Goal: Information Seeking & Learning: Learn about a topic

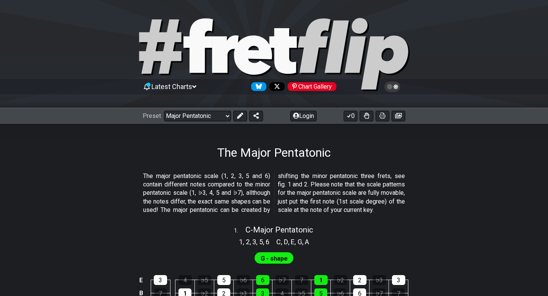
select select "/major-pentatonic"
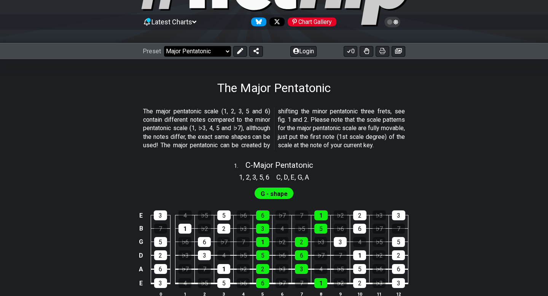
scroll to position [124, 0]
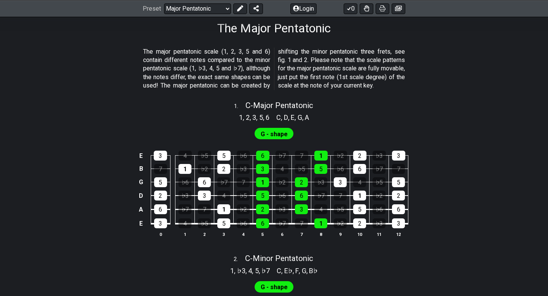
click at [266, 140] on span "G - shape" at bounding box center [274, 134] width 27 height 11
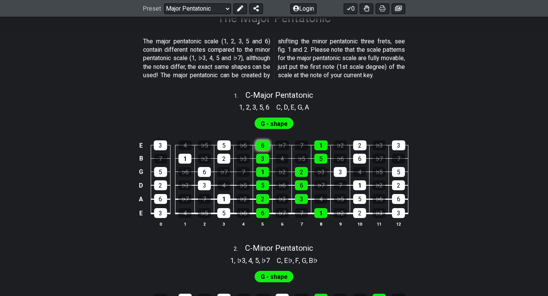
click at [266, 150] on div "6" at bounding box center [262, 145] width 13 height 10
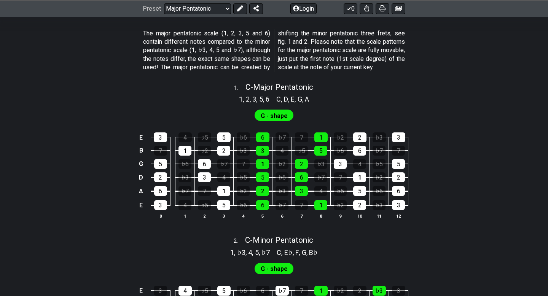
scroll to position [130, 0]
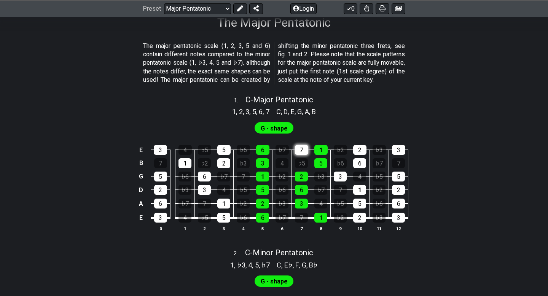
click at [304, 155] on div "7" at bounding box center [301, 150] width 13 height 10
click at [300, 168] on div "♭5" at bounding box center [301, 163] width 13 height 10
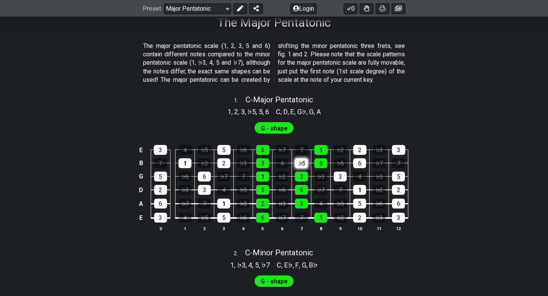
click at [300, 168] on div "♭5" at bounding box center [301, 163] width 13 height 10
click at [359, 168] on div "6" at bounding box center [359, 163] width 13 height 10
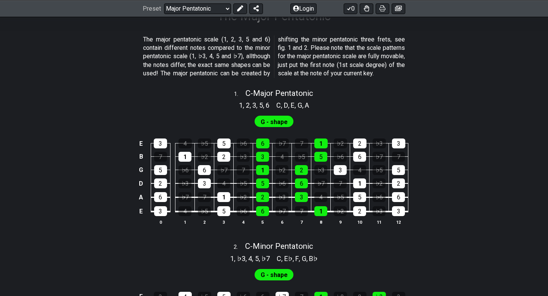
scroll to position [133, 0]
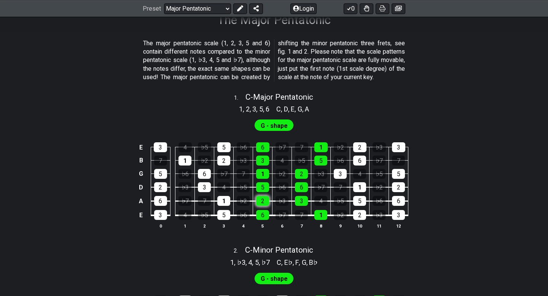
click at [266, 206] on div "2" at bounding box center [262, 201] width 13 height 10
click at [287, 206] on div "♭3" at bounding box center [282, 201] width 13 height 10
click at [299, 206] on div "3" at bounding box center [301, 201] width 13 height 10
click at [219, 192] on div "4" at bounding box center [223, 187] width 13 height 10
click at [319, 206] on div "4" at bounding box center [320, 201] width 13 height 10
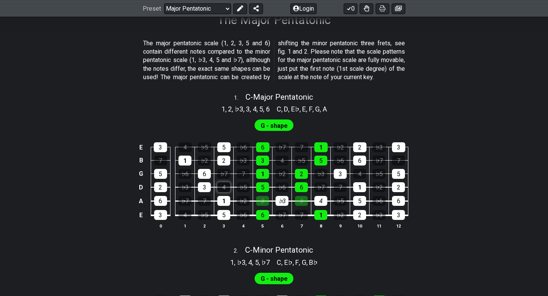
click at [224, 192] on div "4" at bounding box center [223, 187] width 13 height 10
click at [320, 192] on div "♭7" at bounding box center [320, 187] width 13 height 10
click at [305, 192] on div "6" at bounding box center [301, 187] width 13 height 10
click at [302, 179] on div "2" at bounding box center [301, 174] width 13 height 10
click at [318, 179] on div "♭3" at bounding box center [320, 174] width 13 height 10
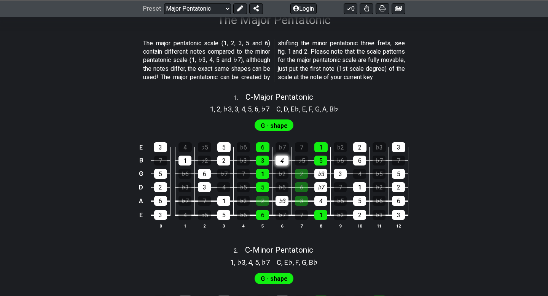
click at [282, 166] on div "4" at bounding box center [282, 161] width 13 height 10
click at [263, 152] on div "6" at bounding box center [262, 147] width 13 height 10
click at [278, 152] on div "♭7" at bounding box center [282, 147] width 13 height 10
click at [338, 179] on div "3" at bounding box center [340, 174] width 13 height 10
click at [242, 166] on div "♭3" at bounding box center [243, 161] width 13 height 10
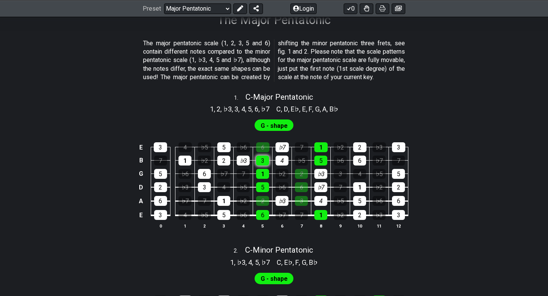
click at [264, 166] on div "3" at bounding box center [262, 161] width 13 height 10
click at [262, 206] on div "2" at bounding box center [262, 201] width 13 height 10
click at [301, 206] on div "3" at bounding box center [301, 201] width 13 height 10
click at [325, 206] on div "4" at bounding box center [320, 201] width 13 height 10
click at [283, 206] on div "♭3" at bounding box center [282, 201] width 13 height 10
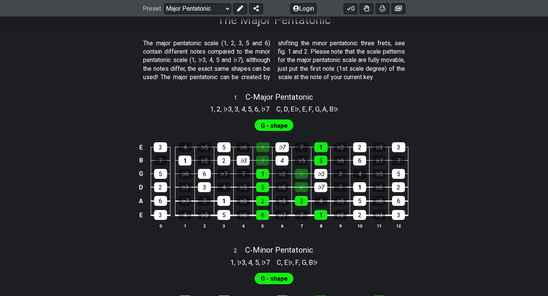
click at [308, 188] on td "6" at bounding box center [301, 181] width 19 height 14
click at [304, 192] on div "6" at bounding box center [301, 187] width 13 height 10
click at [320, 192] on div "♭7" at bounding box center [320, 187] width 13 height 10
click at [320, 179] on div "♭3" at bounding box center [320, 174] width 13 height 10
click at [303, 179] on div "2" at bounding box center [301, 174] width 13 height 10
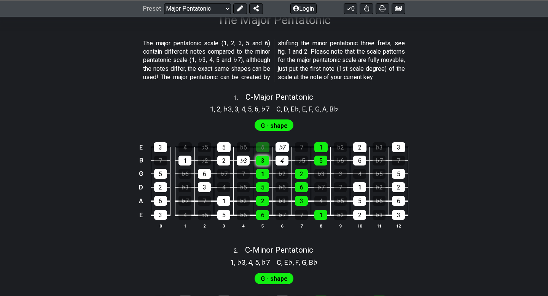
click at [264, 166] on div "3" at bounding box center [262, 161] width 13 height 10
click at [278, 166] on div "4" at bounding box center [282, 161] width 13 height 10
click at [281, 152] on div "♭7" at bounding box center [282, 147] width 13 height 10
click at [264, 152] on div "6" at bounding box center [262, 147] width 13 height 10
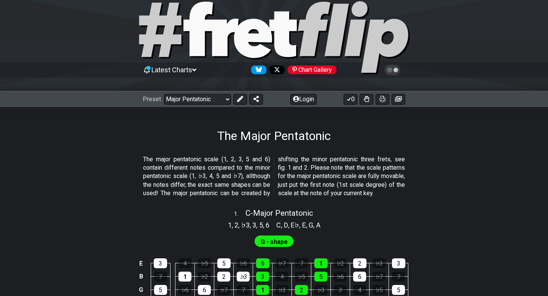
scroll to position [3, 0]
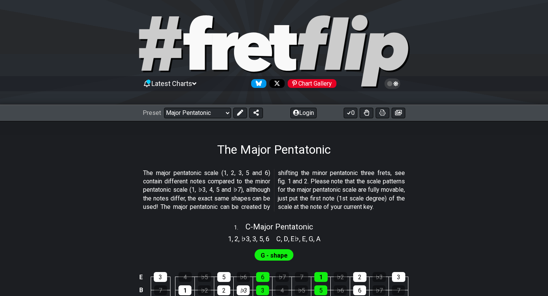
click at [208, 118] on div "Preset Welcome to #fretflip! Initial Preset Custom Preset Minor Pentatonic Majo…" at bounding box center [274, 113] width 548 height 17
click at [215, 111] on select "Welcome to #fretflip! Initial Preset Custom Preset Minor Pentatonic Major Penta…" at bounding box center [197, 113] width 67 height 11
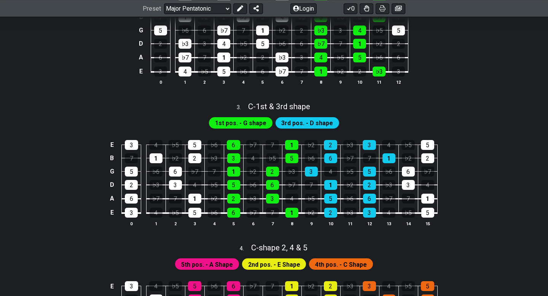
scroll to position [431, 0]
